Goal: Information Seeking & Learning: Learn about a topic

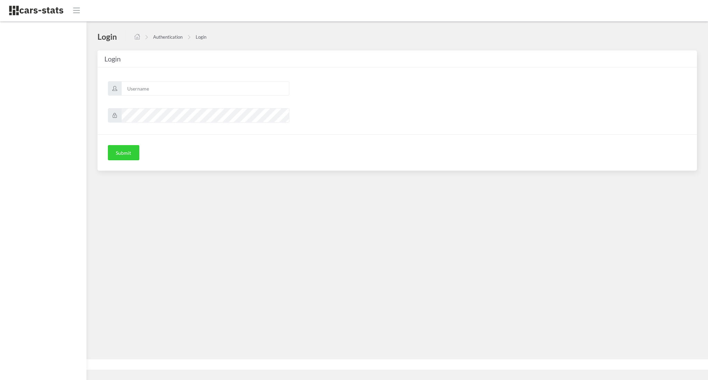
scroll to position [7, 7]
type input "awt"
click at [129, 150] on button "Submit" at bounding box center [123, 152] width 31 height 15
type input "awt"
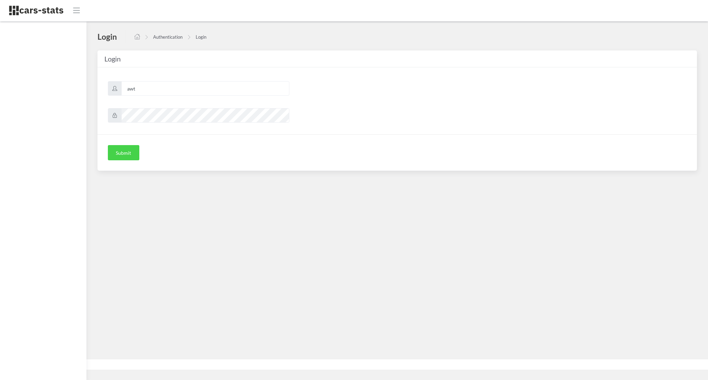
click at [134, 146] on button "Submit" at bounding box center [123, 152] width 31 height 15
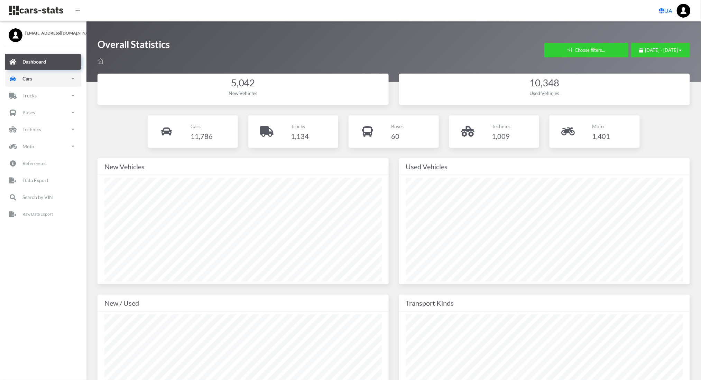
click at [28, 83] on p "Cars" at bounding box center [27, 78] width 10 height 9
click at [39, 115] on link "New" at bounding box center [43, 118] width 66 height 16
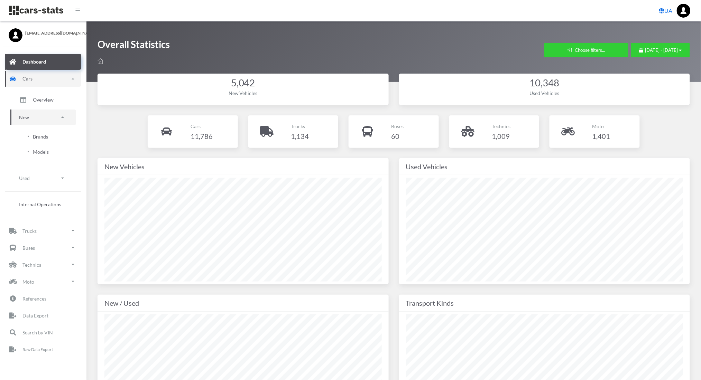
click at [43, 136] on span "Brands" at bounding box center [40, 136] width 15 height 7
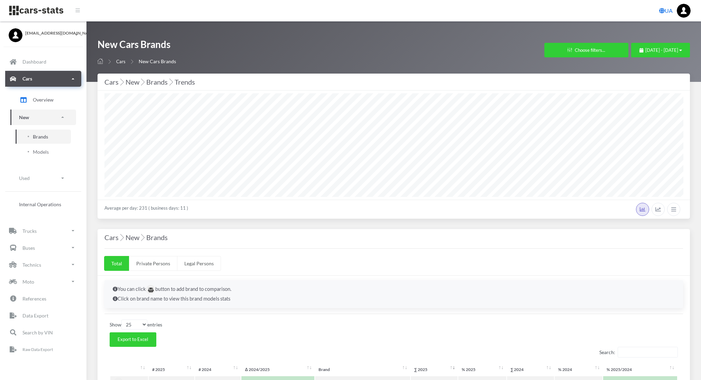
select select "25"
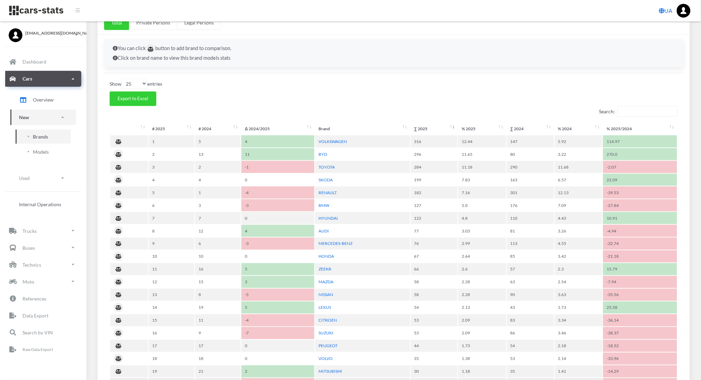
scroll to position [241, 0]
click at [327, 143] on link "VOLKSWAGEN" at bounding box center [332, 141] width 28 height 5
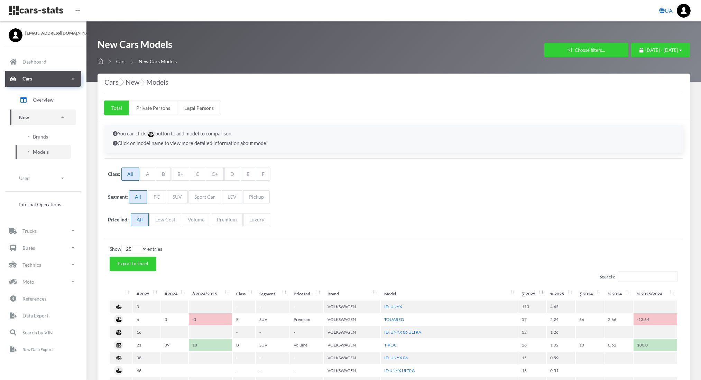
select select "25"
select select "VOLKSWAGEN"
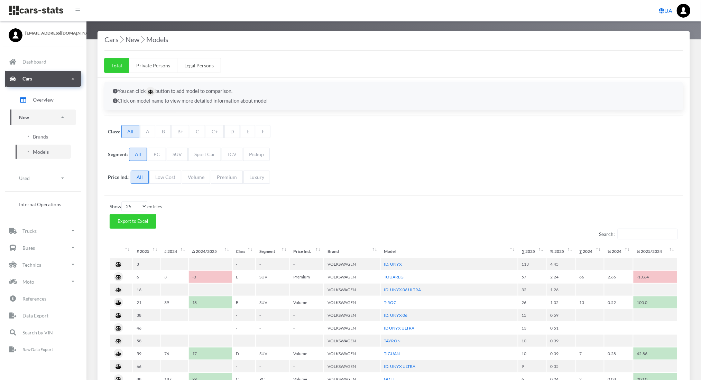
scroll to position [43, 0]
